Goal: Task Accomplishment & Management: Use online tool/utility

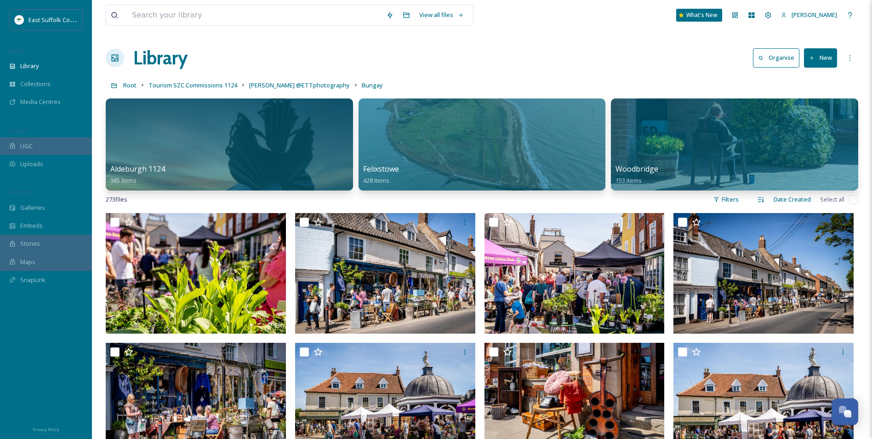
scroll to position [3604, 0]
click at [132, 82] on span "Root" at bounding box center [129, 85] width 13 height 8
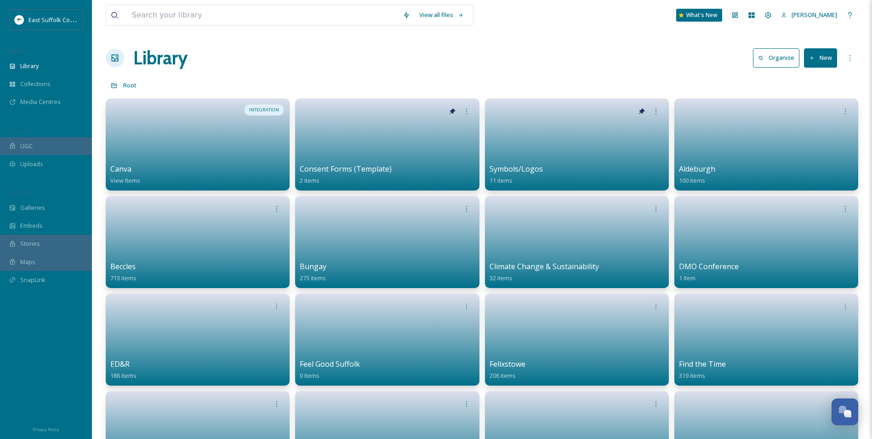
click at [561, 62] on div "Library Organise New" at bounding box center [482, 58] width 753 height 28
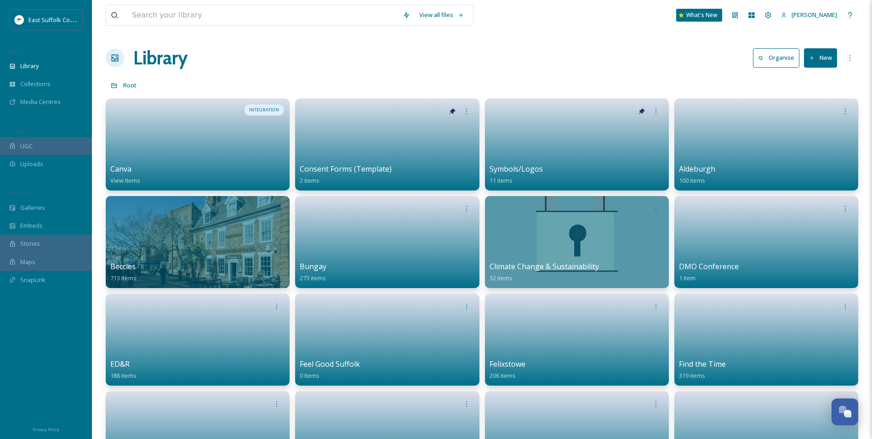
click at [561, 62] on div "Library Organise New" at bounding box center [482, 58] width 753 height 28
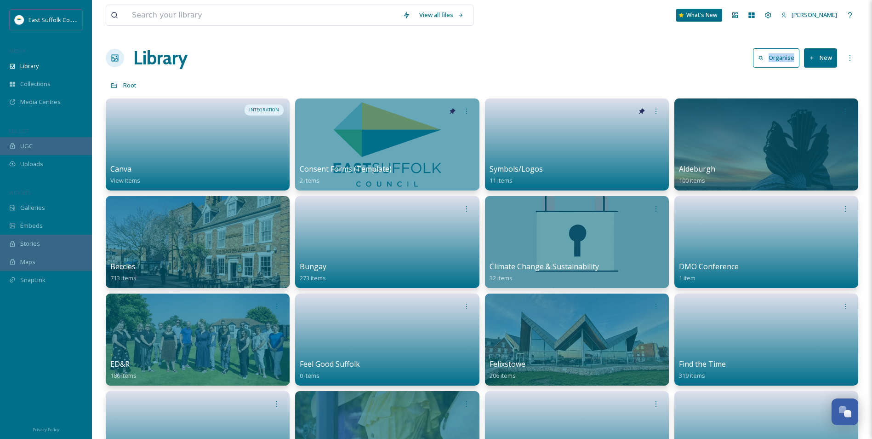
click at [561, 62] on div "Library Organise New" at bounding box center [482, 58] width 753 height 28
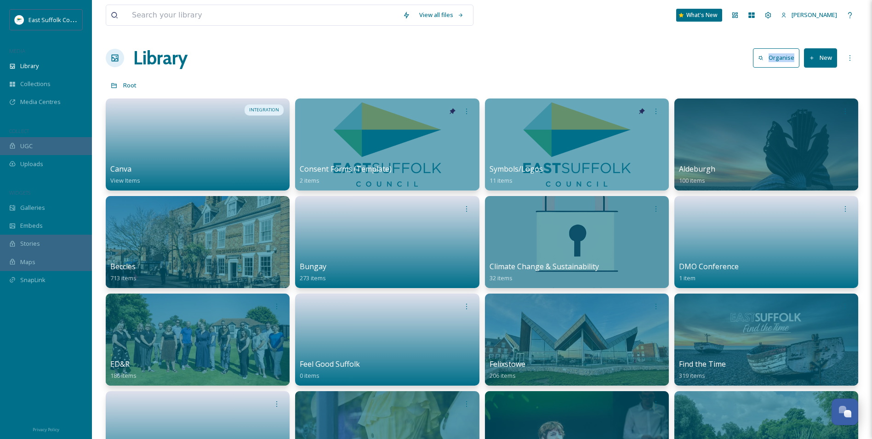
drag, startPoint x: 561, startPoint y: 62, endPoint x: 506, endPoint y: 62, distance: 55.2
click at [506, 62] on div "Library Organise New" at bounding box center [482, 58] width 753 height 28
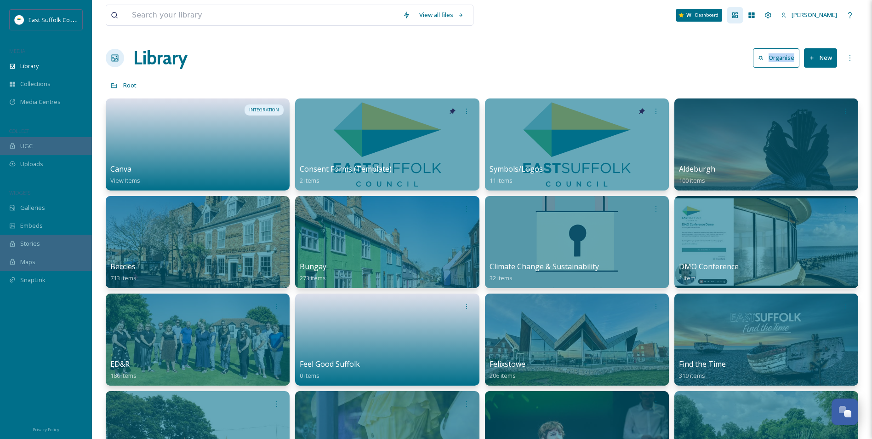
click at [738, 14] on icon at bounding box center [735, 15] width 6 height 6
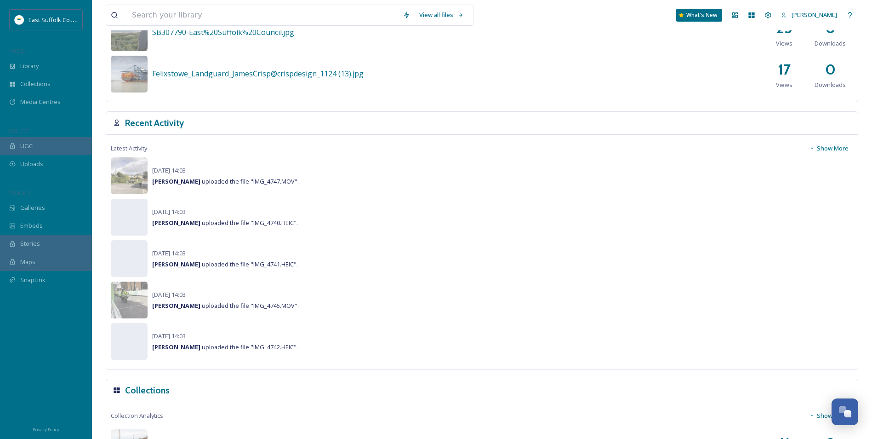
scroll to position [598, 0]
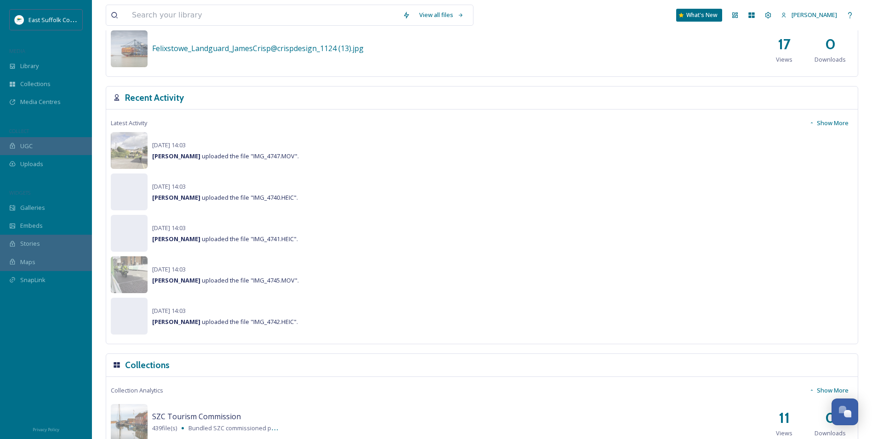
click at [836, 125] on button "Show More" at bounding box center [829, 123] width 49 height 18
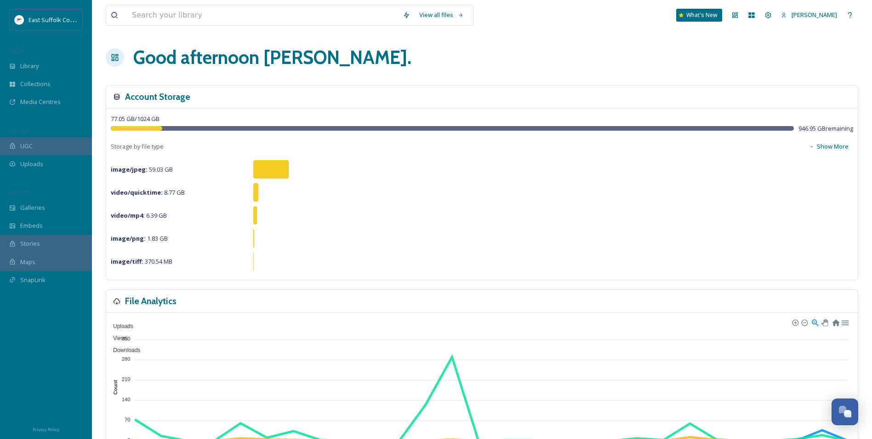
scroll to position [0, 0]
click at [27, 63] on span "Library" at bounding box center [29, 66] width 18 height 9
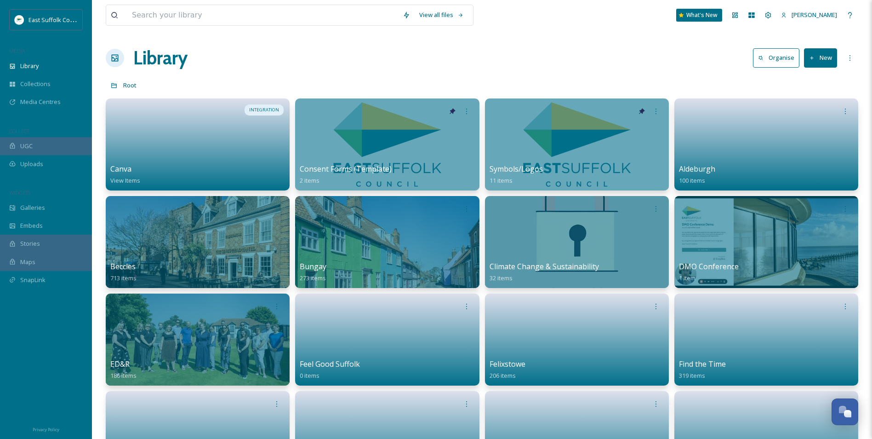
click at [460, 55] on div "Library Organise New" at bounding box center [482, 58] width 753 height 28
